Goal: Book appointment/travel/reservation

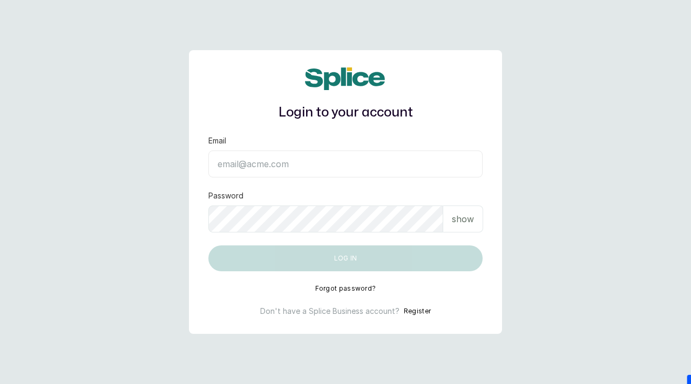
click at [280, 173] on input "Email" at bounding box center [345, 164] width 274 height 27
paste input "[EMAIL_ADDRESS][DOMAIN_NAME] SAnalytics14!"
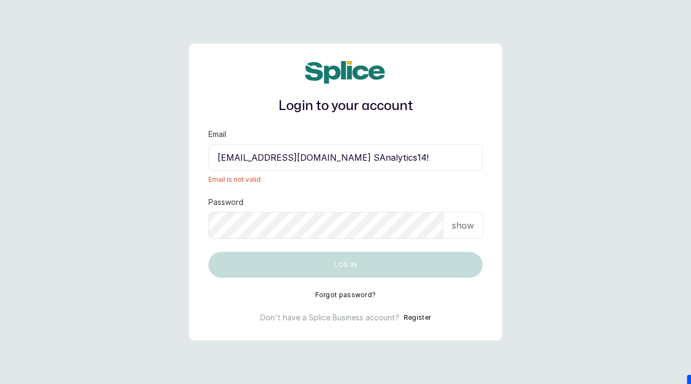
drag, startPoint x: 381, startPoint y: 158, endPoint x: 441, endPoint y: 158, distance: 59.3
click at [441, 158] on input "sknanalyticsmedaesthetics@gmail.com SAnalytics14!" at bounding box center [345, 157] width 274 height 27
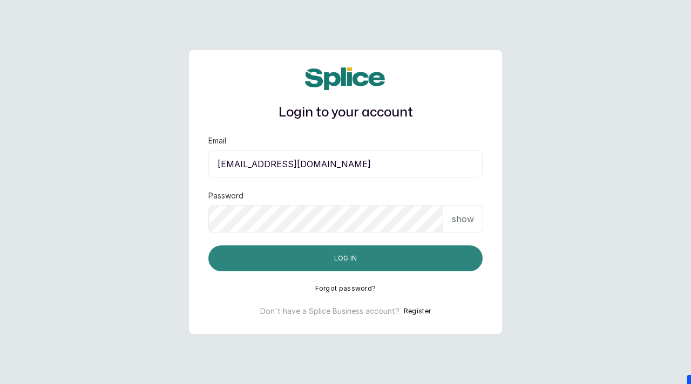
click at [301, 255] on button "Log in" at bounding box center [345, 258] width 274 height 26
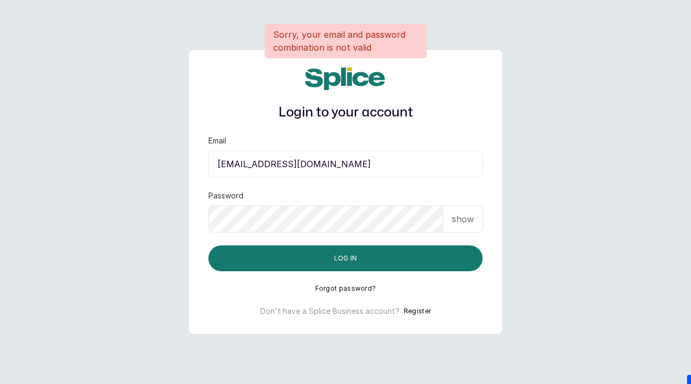
click at [452, 216] on p "show" at bounding box center [463, 219] width 22 height 13
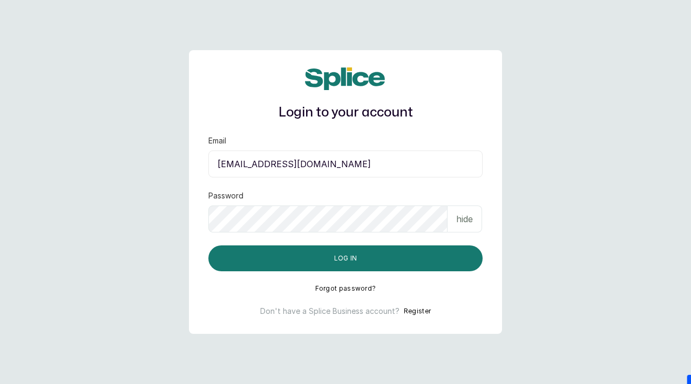
click at [396, 162] on input "sknanalyticsmedaesthetics@gmail.com" at bounding box center [345, 164] width 274 height 27
type input "sknanalyticsmedaesthetics@gmail.com"
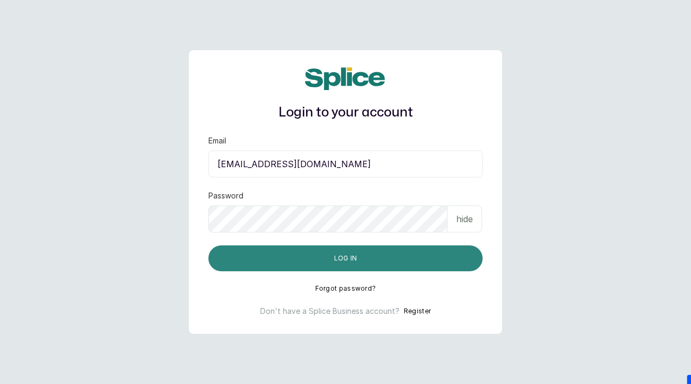
click at [367, 252] on button "Log in" at bounding box center [345, 258] width 274 height 26
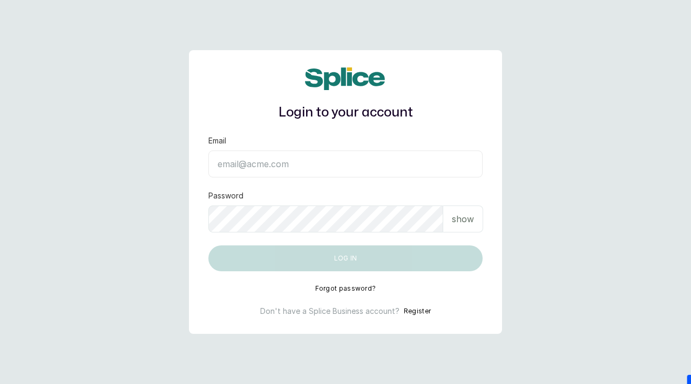
click at [462, 216] on p "show" at bounding box center [463, 219] width 22 height 13
click at [251, 160] on input "Email" at bounding box center [345, 164] width 274 height 27
paste input "sknanalyticsmedaesthetics@gmail.com"
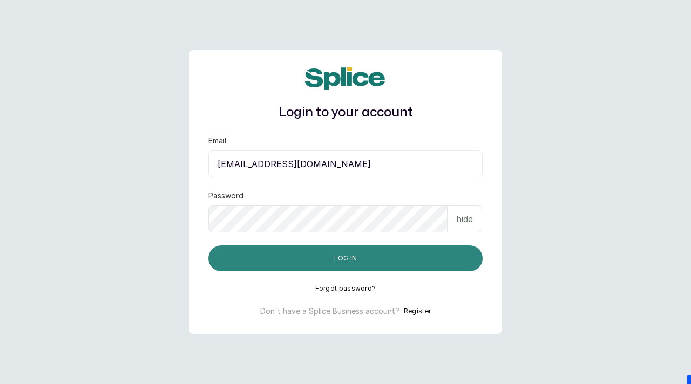
type input "sknanalyticsmedaesthetics@gmail.com"
click at [329, 268] on button "Log in" at bounding box center [345, 258] width 274 height 26
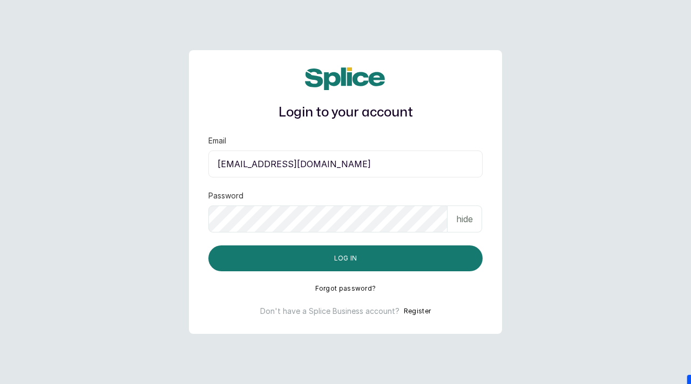
click at [282, 165] on input "sknanalyticsmedaesthetics@gmail.com" at bounding box center [345, 164] width 274 height 27
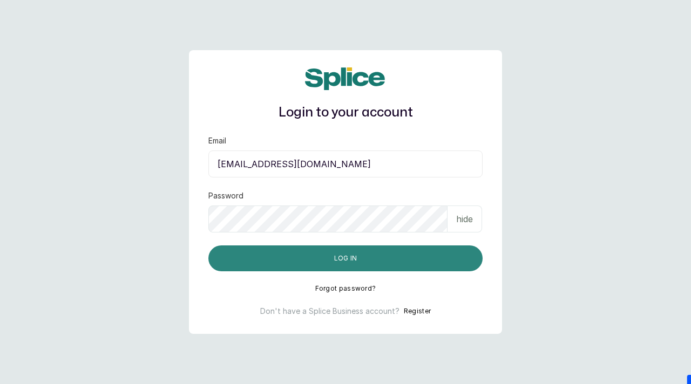
click at [316, 258] on button "Log in" at bounding box center [345, 258] width 274 height 26
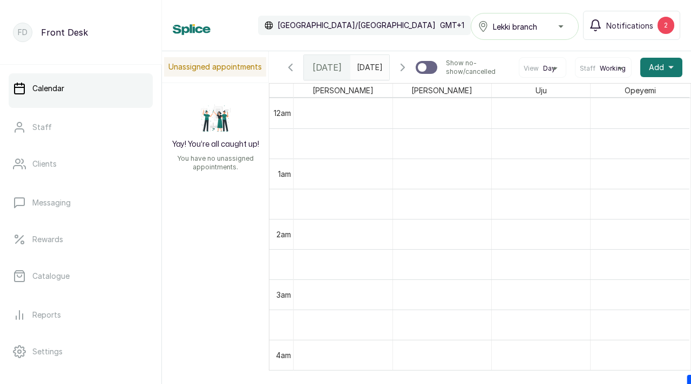
scroll to position [363, 0]
type input "dd/MM/yyyy"
click at [367, 66] on input "dd/MM/yyyy" at bounding box center [359, 65] width 17 height 18
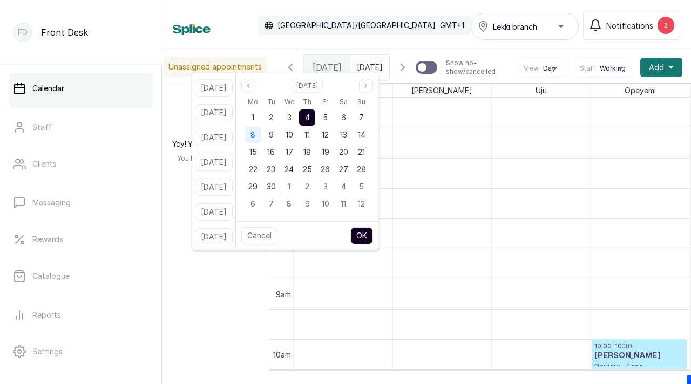
click at [255, 135] on span "8" at bounding box center [252, 134] width 5 height 9
click at [373, 234] on button "OK" at bounding box center [361, 235] width 23 height 17
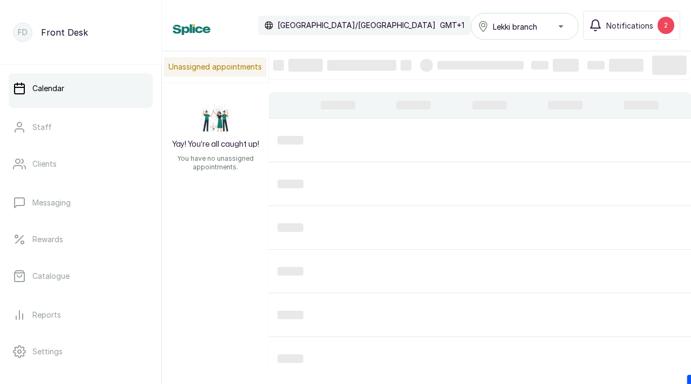
type input "08/09/2025"
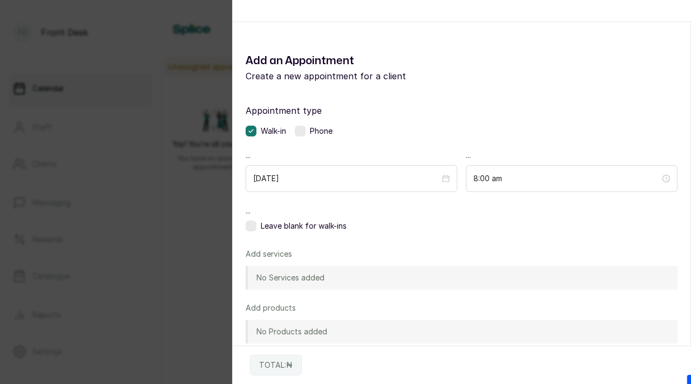
scroll to position [0, 0]
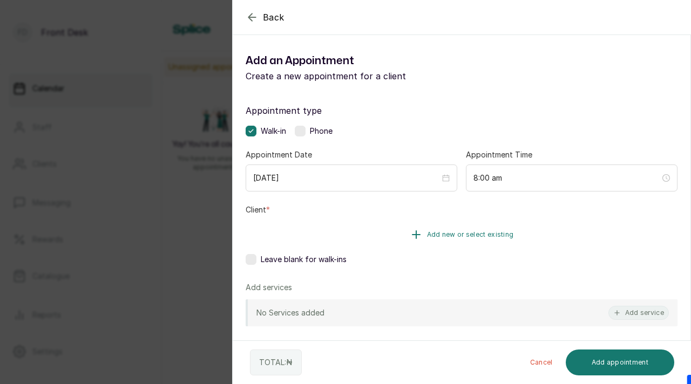
click at [448, 230] on span "Add new or select existing" at bounding box center [470, 234] width 87 height 9
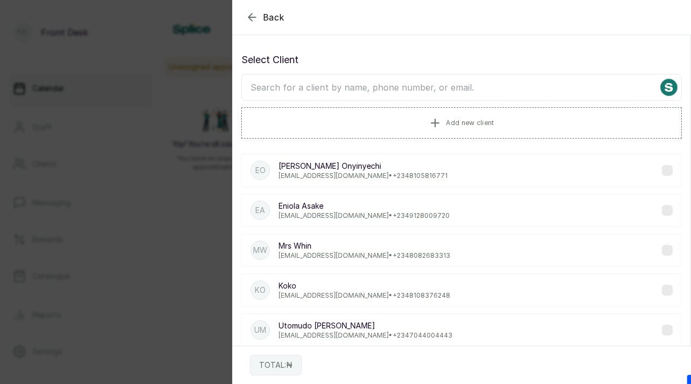
click at [454, 87] on input "text" at bounding box center [461, 87] width 440 height 27
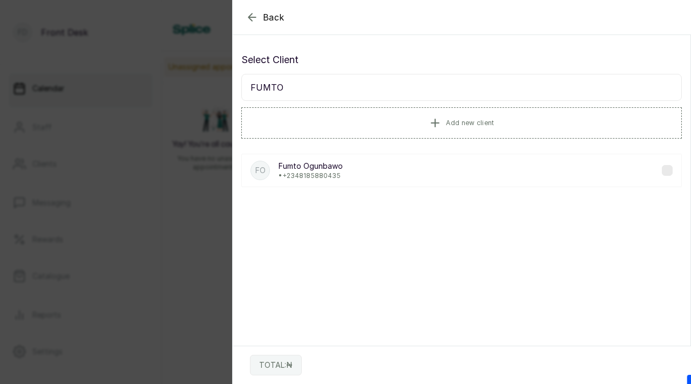
type input "FUMTO"
click at [380, 169] on div "FO Fumto Ogunbawo • +234 8185880435" at bounding box center [461, 170] width 440 height 33
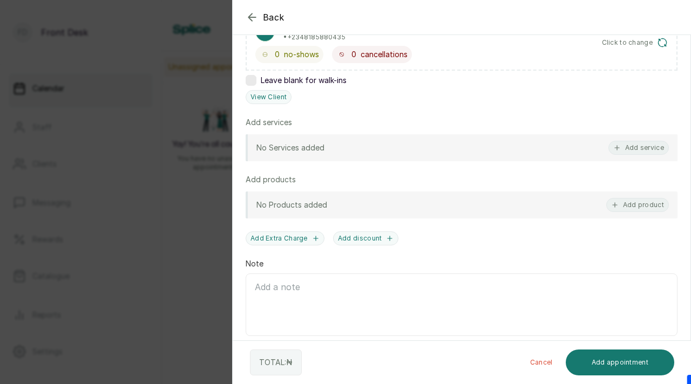
scroll to position [227, 0]
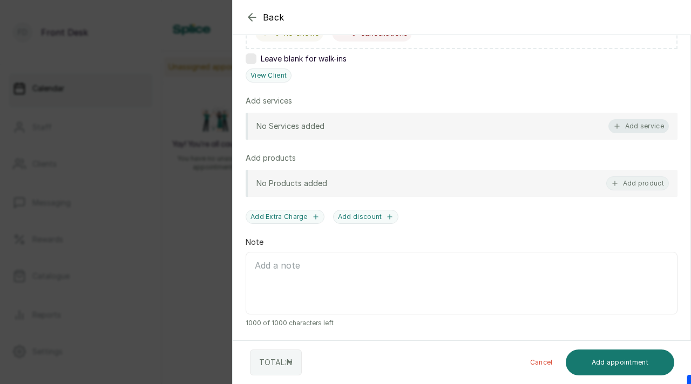
click at [645, 124] on button "Add service" at bounding box center [638, 126] width 60 height 14
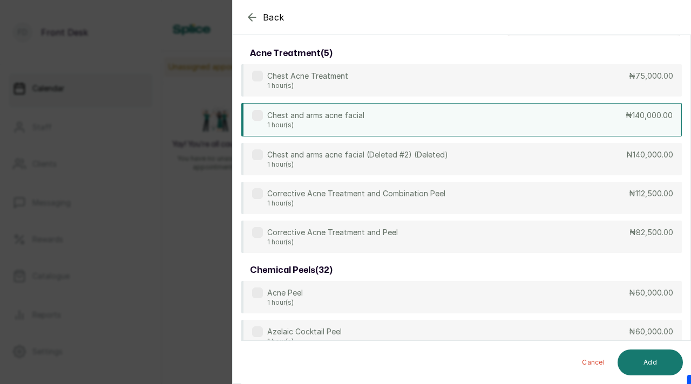
scroll to position [0, 0]
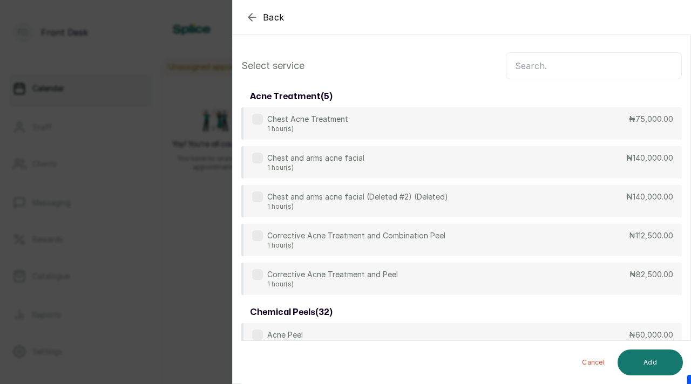
click at [572, 68] on input "text" at bounding box center [594, 65] width 176 height 27
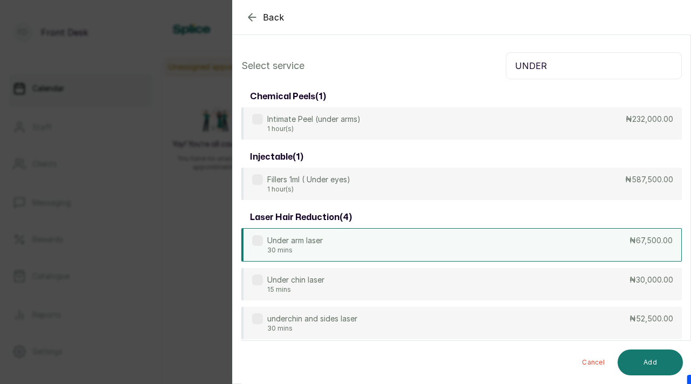
scroll to position [23, 0]
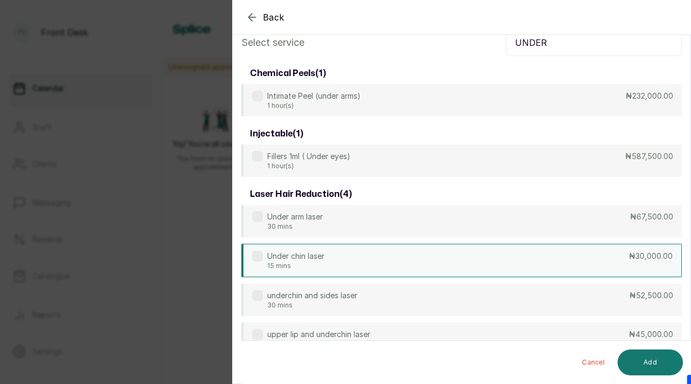
type input "UNDER"
click at [259, 257] on label at bounding box center [257, 256] width 11 height 11
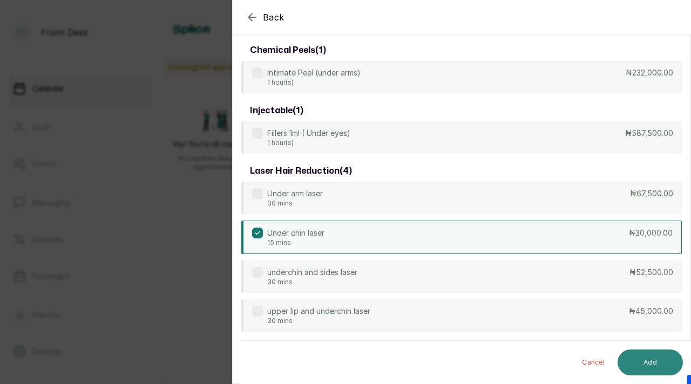
scroll to position [46, 0]
click at [638, 362] on button "Add" at bounding box center [649, 363] width 65 height 26
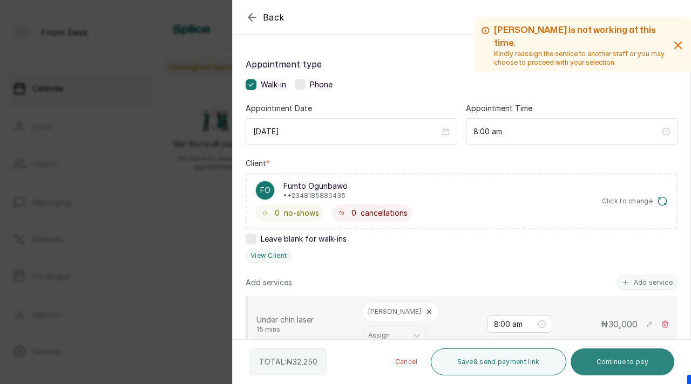
click at [599, 361] on button "Continue to pay" at bounding box center [622, 362] width 104 height 27
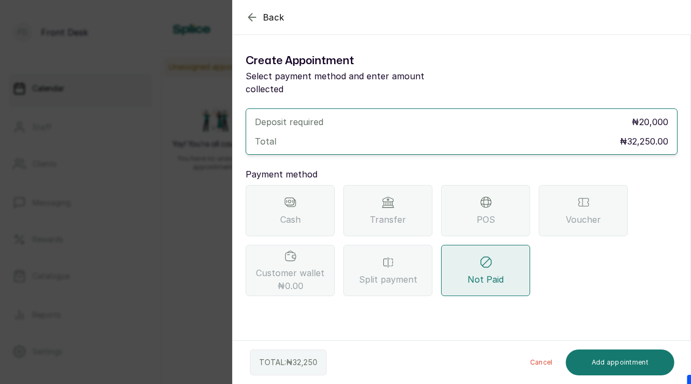
click at [306, 198] on div "Cash" at bounding box center [289, 210] width 89 height 51
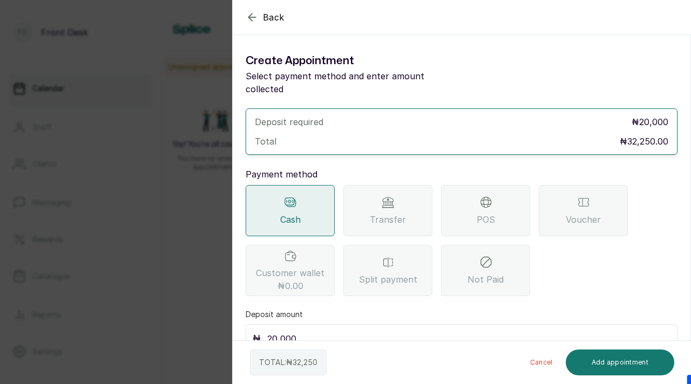
click at [373, 213] on span "Transfer" at bounding box center [388, 219] width 36 height 13
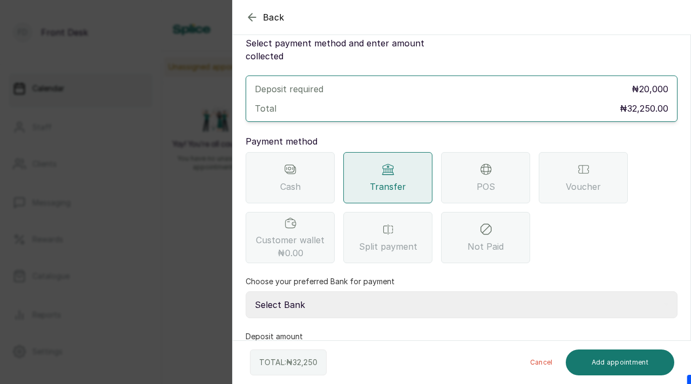
scroll to position [64, 0]
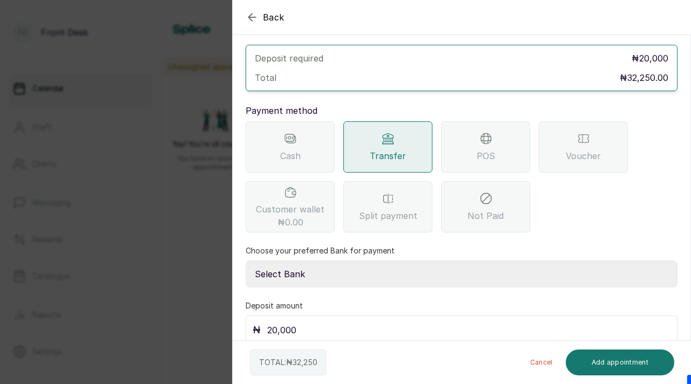
click at [352, 261] on select "Select Bank DONNA ONYENDI Fairmoney Microfinance Bank SKN ANALYTICS MED AESTH. …" at bounding box center [461, 274] width 432 height 27
select select "43272bc0-21c6-4b19-b9fb-c2093b8603c2"
click at [245, 261] on select "Select Bank DONNA ONYENDI Fairmoney Microfinance Bank SKN ANALYTICS MED AESTH. …" at bounding box center [461, 274] width 432 height 27
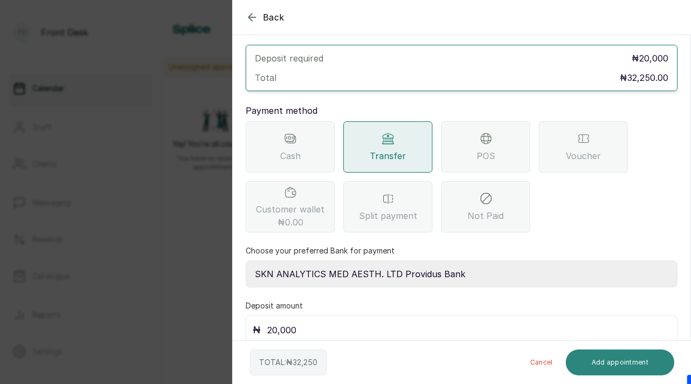
click at [596, 361] on button "Add appointment" at bounding box center [619, 363] width 109 height 26
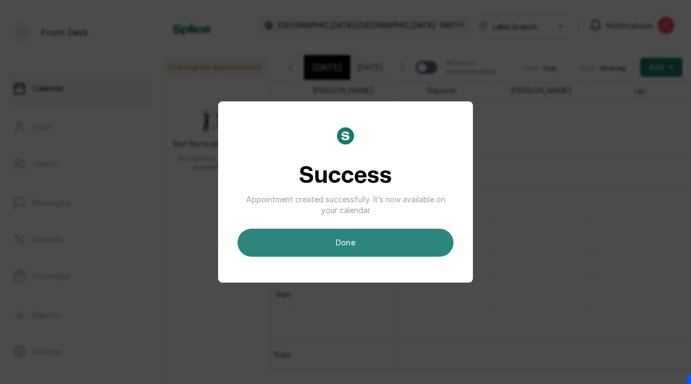
scroll to position [0, 0]
click at [361, 243] on button "done" at bounding box center [345, 243] width 216 height 28
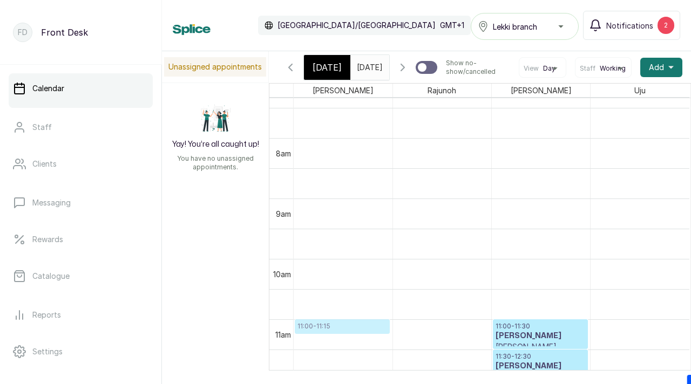
drag, startPoint x: 345, startPoint y: 163, endPoint x: 342, endPoint y: 343, distance: 179.7
click at [342, 343] on div "08:00 - 08:15 Fumto Ogunbawo Under chin laser Confirmed 13:00 - 14:00 Ejenadia …" at bounding box center [342, 380] width 99 height 1450
click at [653, 27] on button "Notifications 2" at bounding box center [631, 25] width 97 height 29
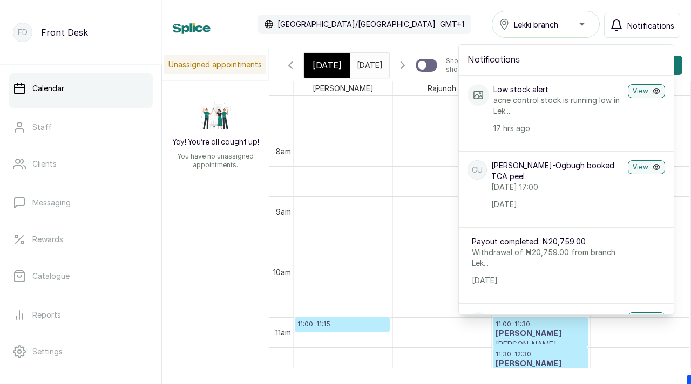
click at [452, 17] on div "Calendar Africa/Lagos GMT+1 Lekki branch Notifications Notifications Low stock …" at bounding box center [426, 24] width 507 height 27
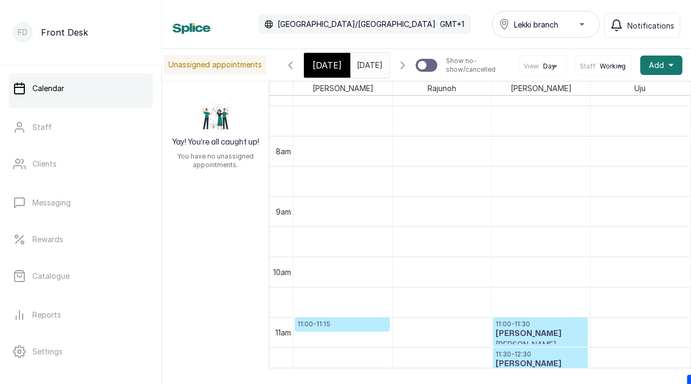
click at [452, 17] on div "Calendar Africa/Lagos GMT+1 Lekki branch Notifications" at bounding box center [426, 24] width 507 height 27
click at [357, 71] on span "Mon Sep 8, 2025" at bounding box center [370, 64] width 26 height 11
click at [367, 68] on input "08/09/2025" at bounding box center [359, 62] width 17 height 18
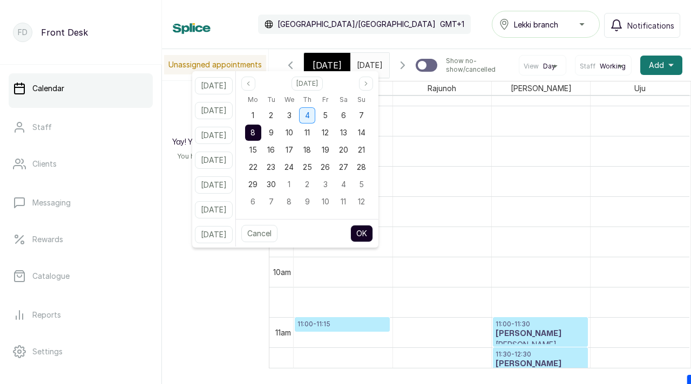
click at [310, 117] on span "4" at bounding box center [307, 115] width 5 height 9
click at [372, 235] on button "OK" at bounding box center [361, 233] width 23 height 17
type input "04/09/2025"
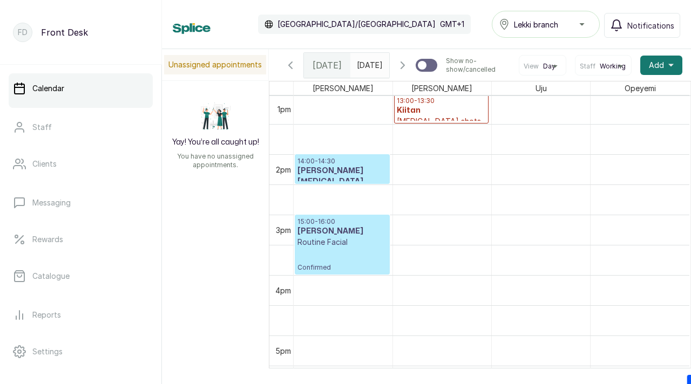
scroll to position [794, 0]
